Goal: Navigation & Orientation: Find specific page/section

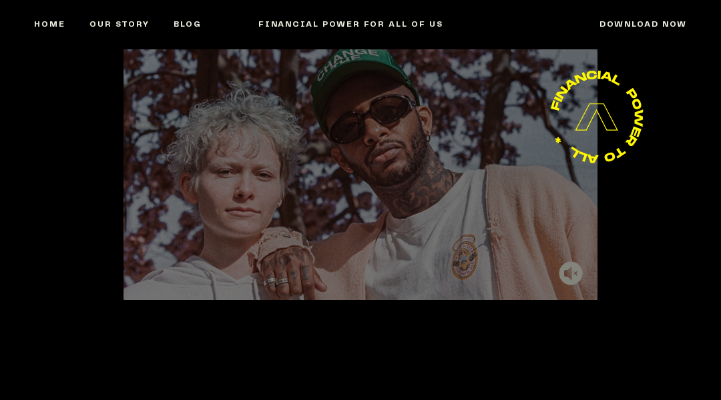
scroll to position [4140, 0]
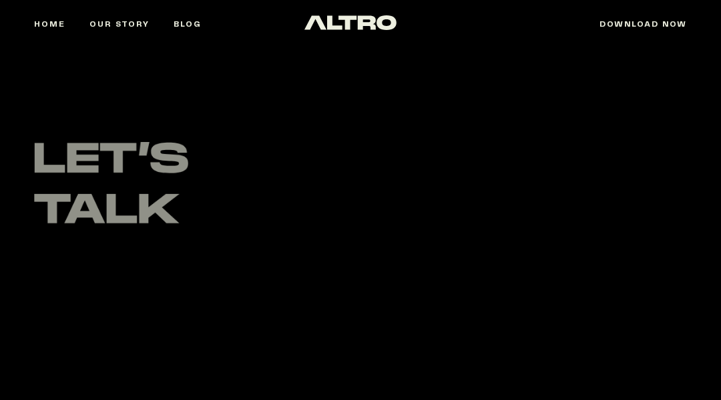
scroll to position [815, 0]
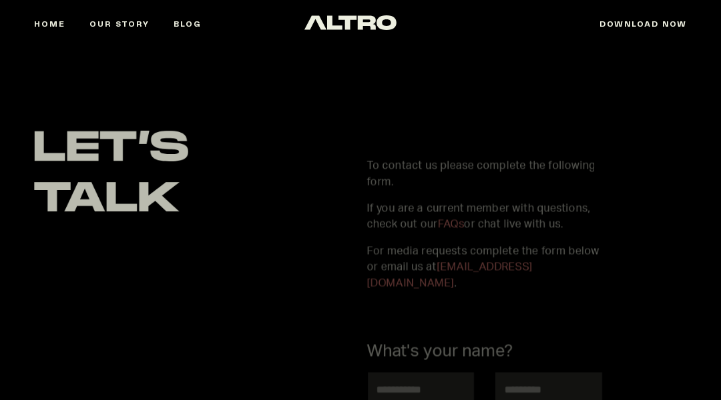
scroll to position [815, 0]
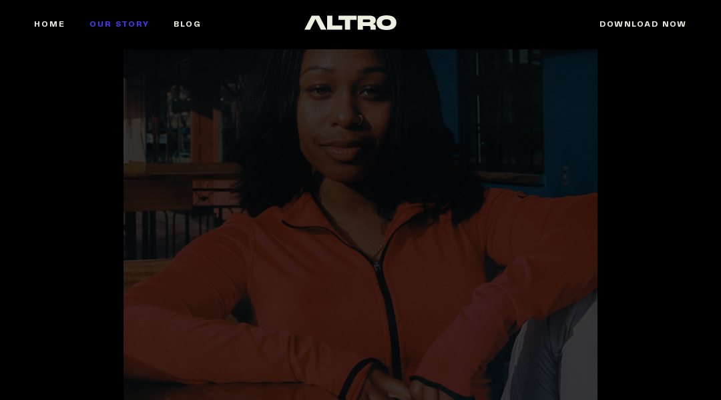
scroll to position [4407, 0]
